Goal: Find specific page/section: Find specific page/section

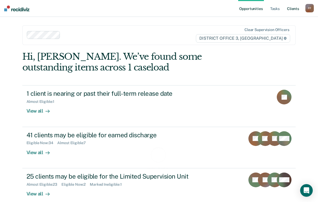
click at [292, 8] on link "Client s" at bounding box center [293, 8] width 14 height 17
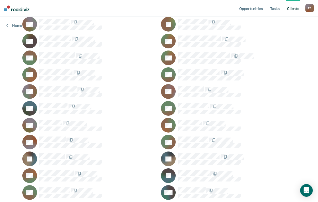
scroll to position [499, 0]
